Goal: Check status: Check status

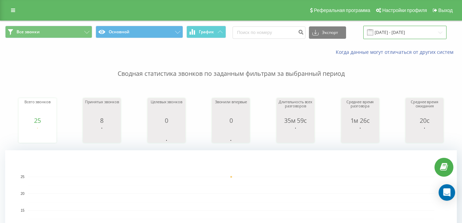
click at [411, 35] on input "[DATE] - [DATE]" at bounding box center [404, 32] width 83 height 13
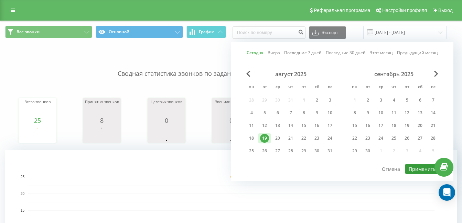
click at [415, 169] on button "Применить" at bounding box center [422, 169] width 35 height 10
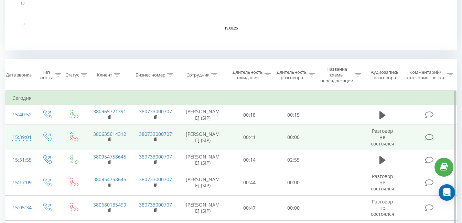
scroll to position [238, 0]
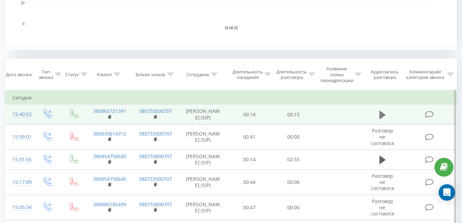
click at [383, 120] on icon at bounding box center [382, 115] width 6 height 10
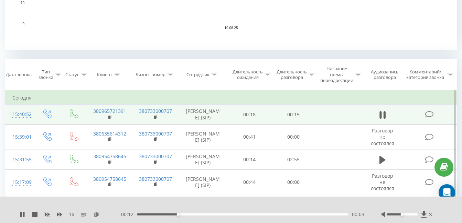
click at [383, 120] on icon at bounding box center [382, 115] width 6 height 10
drag, startPoint x: 179, startPoint y: 216, endPoint x: 129, endPoint y: 216, distance: 49.8
click at [129, 216] on div "- 00:16 00:00 00:00" at bounding box center [241, 214] width 245 height 7
click at [23, 215] on icon at bounding box center [22, 215] width 4 height 6
drag, startPoint x: 320, startPoint y: 217, endPoint x: 207, endPoint y: 221, distance: 113.5
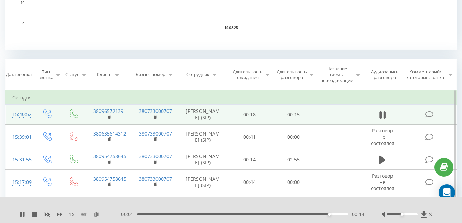
click at [226, 219] on div "1 x - 00:01 00:14 00:14" at bounding box center [231, 210] width 462 height 26
click at [21, 217] on icon at bounding box center [22, 215] width 4 height 6
click at [22, 216] on icon at bounding box center [22, 215] width 4 height 6
click at [137, 216] on div "00:00 00:16 00:16" at bounding box center [241, 214] width 245 height 7
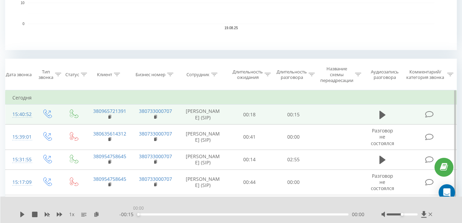
click at [137, 215] on div "00:00" at bounding box center [242, 215] width 211 height 2
click at [22, 214] on icon at bounding box center [22, 215] width 4 height 6
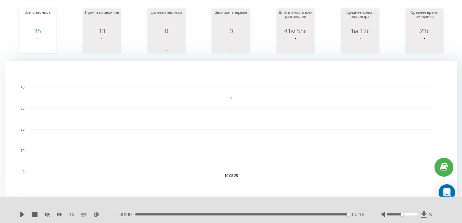
scroll to position [0, 0]
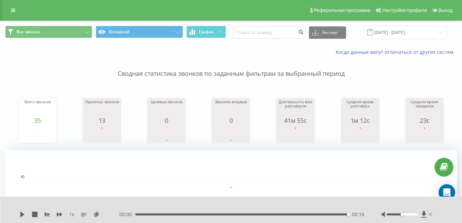
click at [430, 213] on icon at bounding box center [429, 215] width 3 height 6
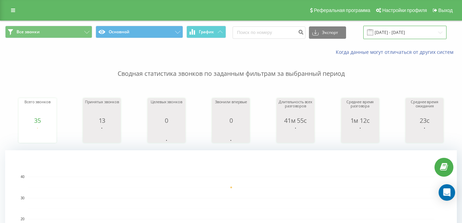
click at [415, 36] on input "[DATE] - [DATE]" at bounding box center [404, 32] width 83 height 13
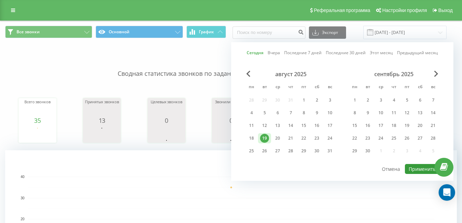
click at [420, 170] on button "Применить" at bounding box center [422, 169] width 35 height 10
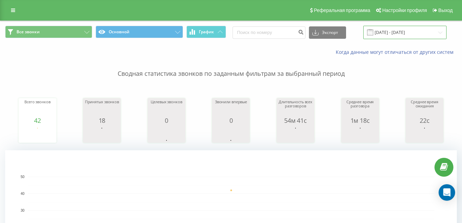
click at [407, 36] on input "[DATE] - [DATE]" at bounding box center [404, 32] width 83 height 13
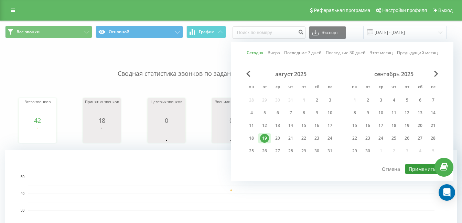
click at [416, 169] on button "Применить" at bounding box center [422, 169] width 35 height 10
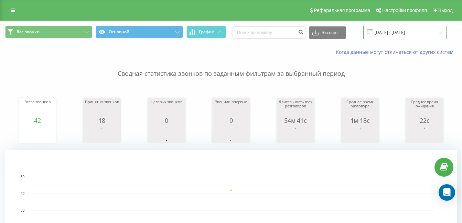
click at [396, 36] on input "[DATE] - [DATE]" at bounding box center [404, 32] width 83 height 13
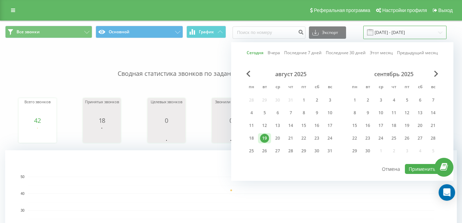
click at [396, 35] on input "[DATE] - [DATE]" at bounding box center [404, 32] width 83 height 13
click at [421, 166] on button "Применить" at bounding box center [422, 169] width 35 height 10
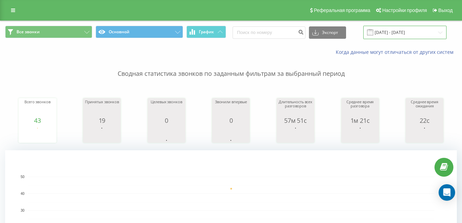
drag, startPoint x: 394, startPoint y: 28, endPoint x: 394, endPoint y: 38, distance: 9.6
click at [394, 28] on input "[DATE] - [DATE]" at bounding box center [404, 32] width 83 height 13
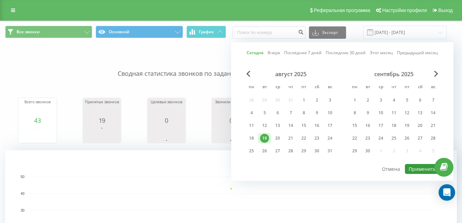
click at [414, 171] on button "Применить" at bounding box center [422, 169] width 35 height 10
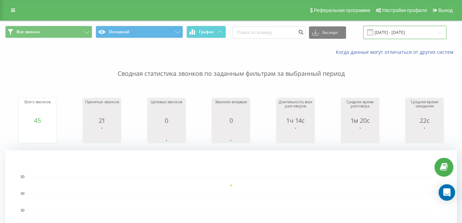
click at [391, 31] on input "[DATE] - [DATE]" at bounding box center [404, 32] width 83 height 13
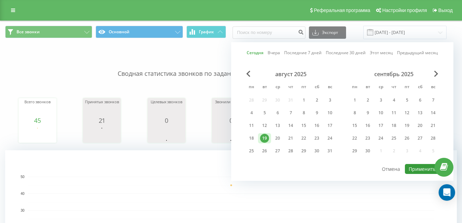
click at [421, 167] on button "Применить" at bounding box center [422, 169] width 35 height 10
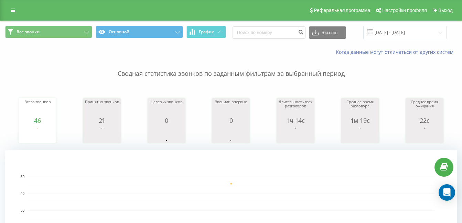
click at [373, 31] on span at bounding box center [370, 32] width 6 height 6
click at [386, 35] on input "[DATE] - [DATE]" at bounding box center [404, 32] width 83 height 13
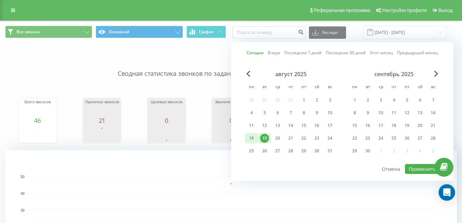
click at [253, 135] on div "18" at bounding box center [251, 138] width 9 height 9
click at [417, 164] on button "Применить" at bounding box center [422, 169] width 35 height 10
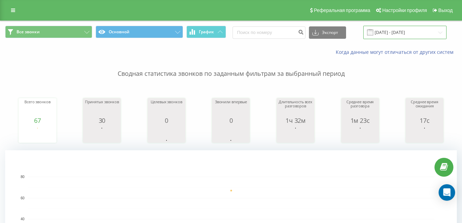
click at [399, 31] on input "[DATE] - [DATE]" at bounding box center [404, 32] width 83 height 13
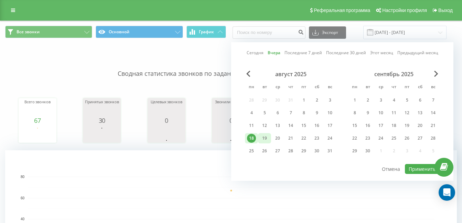
click at [265, 138] on div "19" at bounding box center [264, 138] width 9 height 9
click at [420, 168] on button "Применить" at bounding box center [422, 169] width 35 height 10
type input "[DATE] - [DATE]"
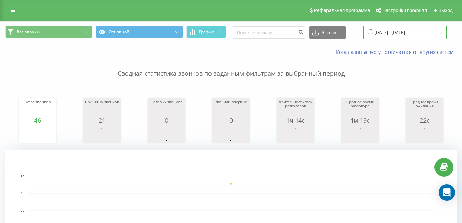
click at [394, 34] on input "[DATE] - [DATE]" at bounding box center [404, 32] width 83 height 13
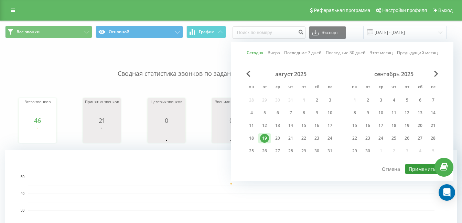
click at [418, 173] on button "Применить" at bounding box center [422, 169] width 35 height 10
